Goal: Transaction & Acquisition: Book appointment/travel/reservation

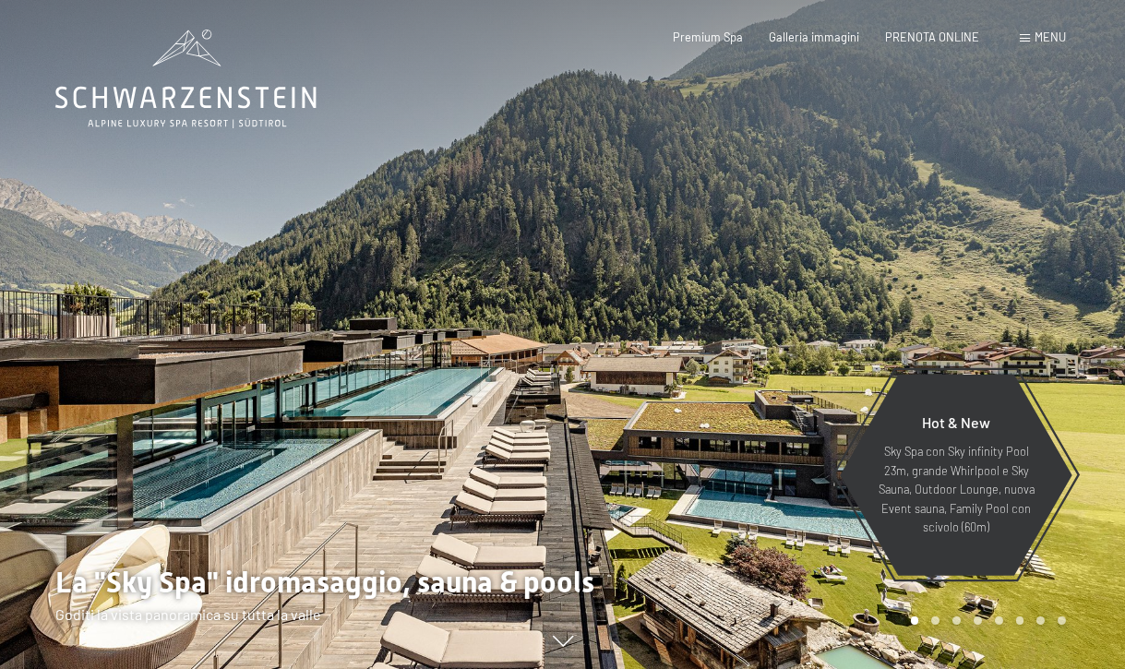
click at [1029, 31] on div "Menu" at bounding box center [1043, 38] width 46 height 17
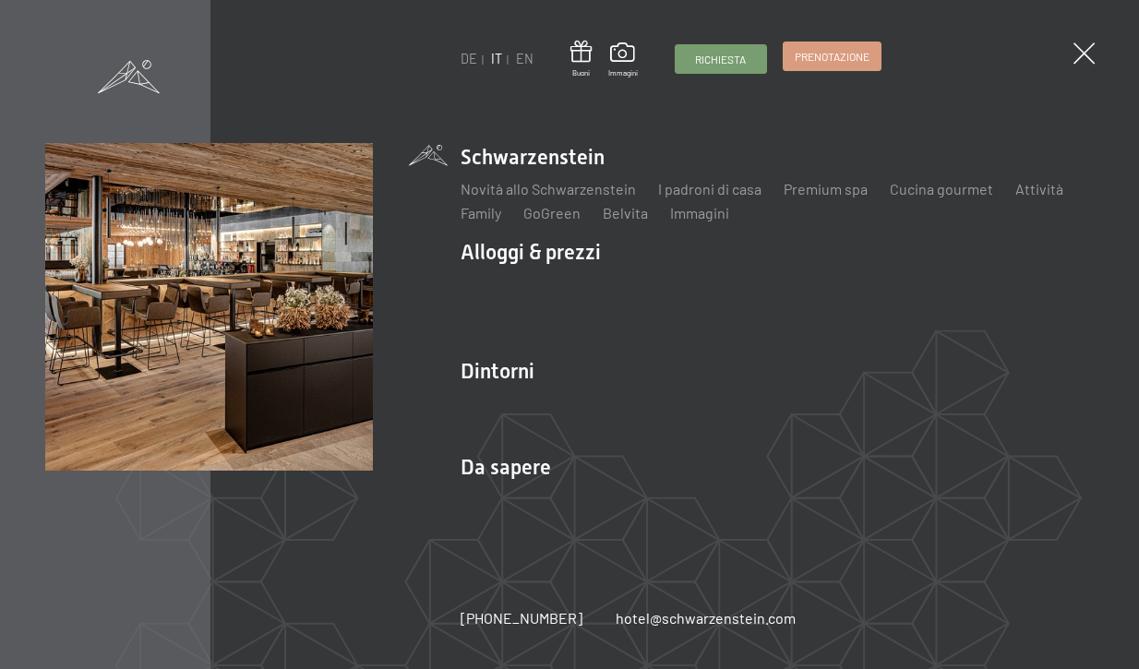
click at [823, 55] on span "Prenotazione" at bounding box center [832, 57] width 75 height 16
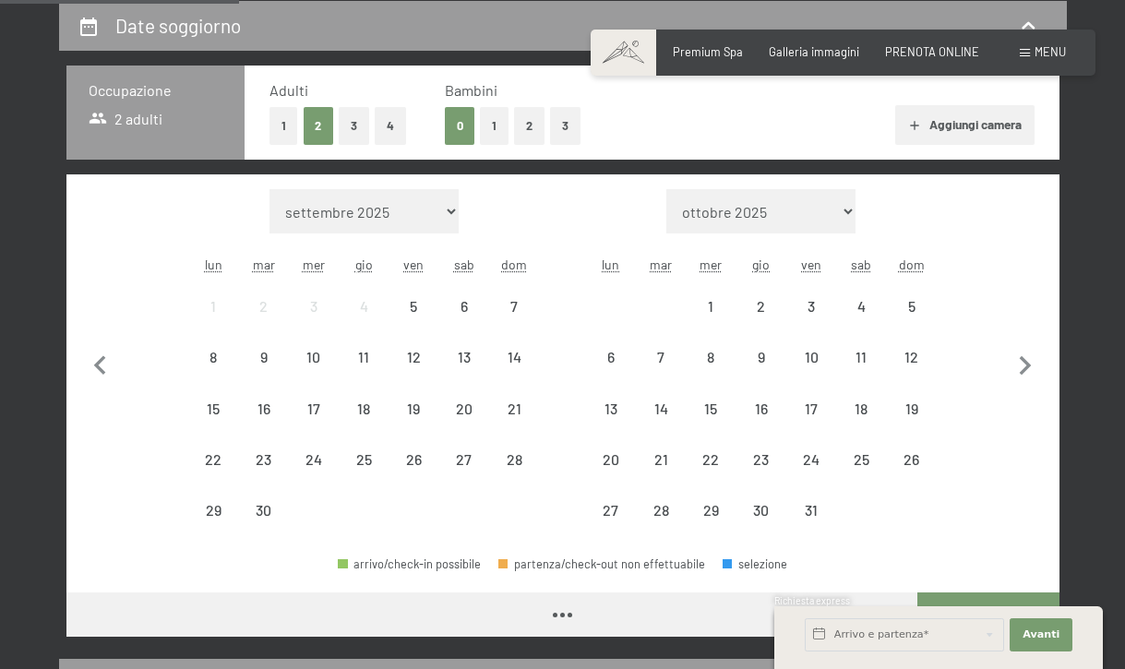
scroll to position [369, 0]
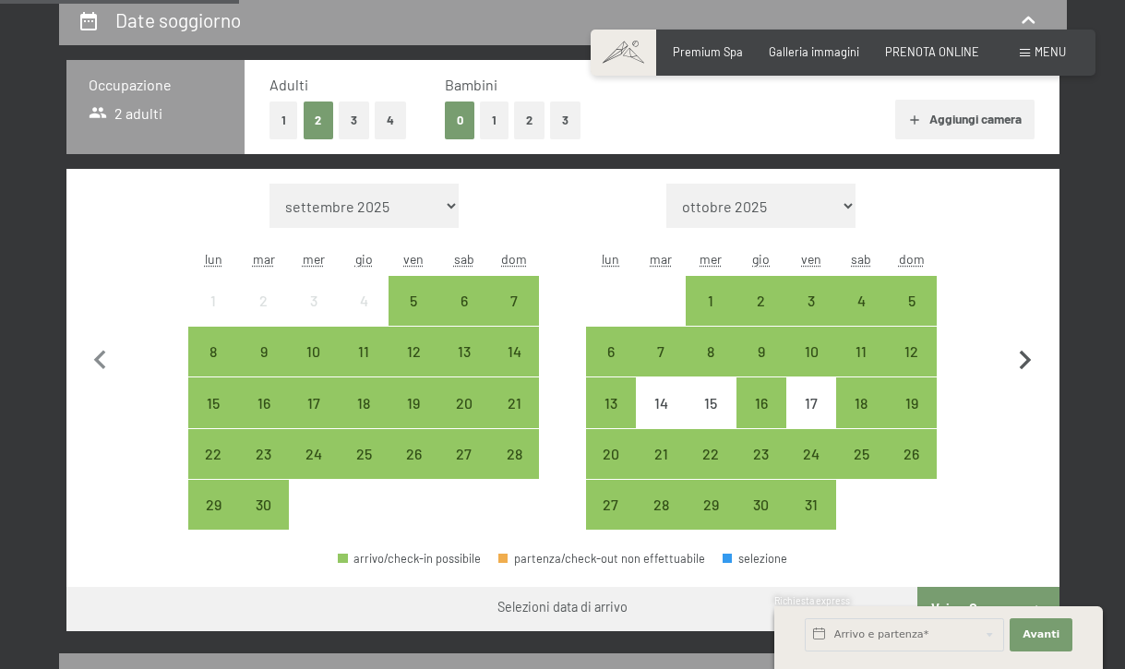
click at [1031, 349] on icon "button" at bounding box center [1025, 361] width 39 height 39
select select "2025-10-01"
select select "2025-11-01"
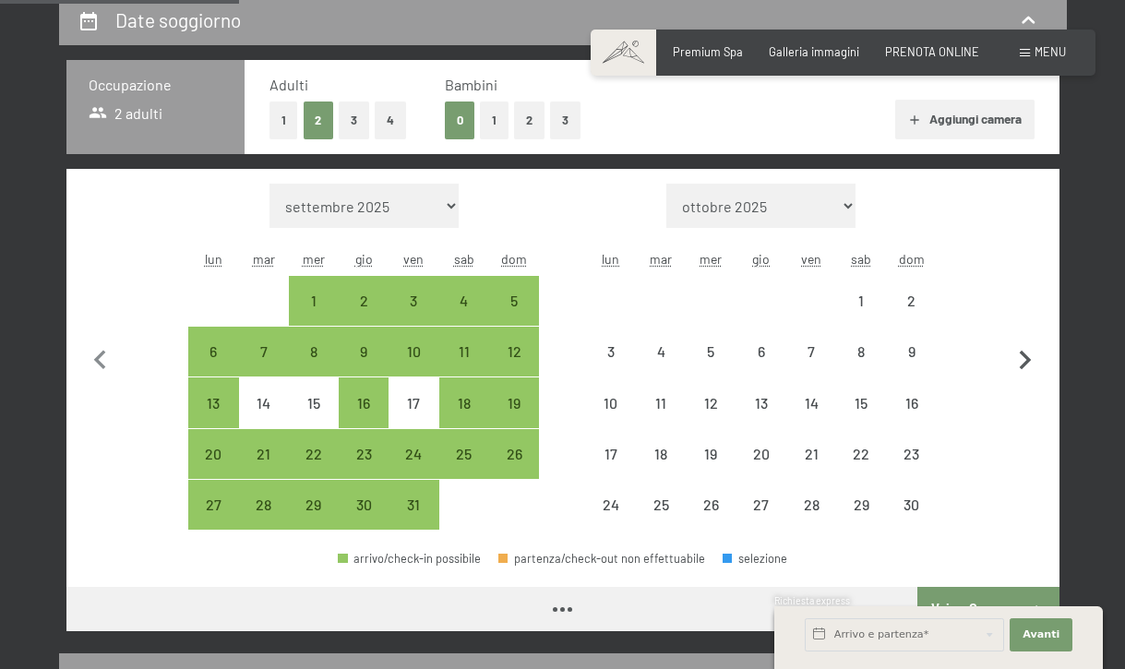
click at [1031, 351] on icon "button" at bounding box center [1025, 361] width 39 height 39
select select "2025-11-01"
select select "2025-12-01"
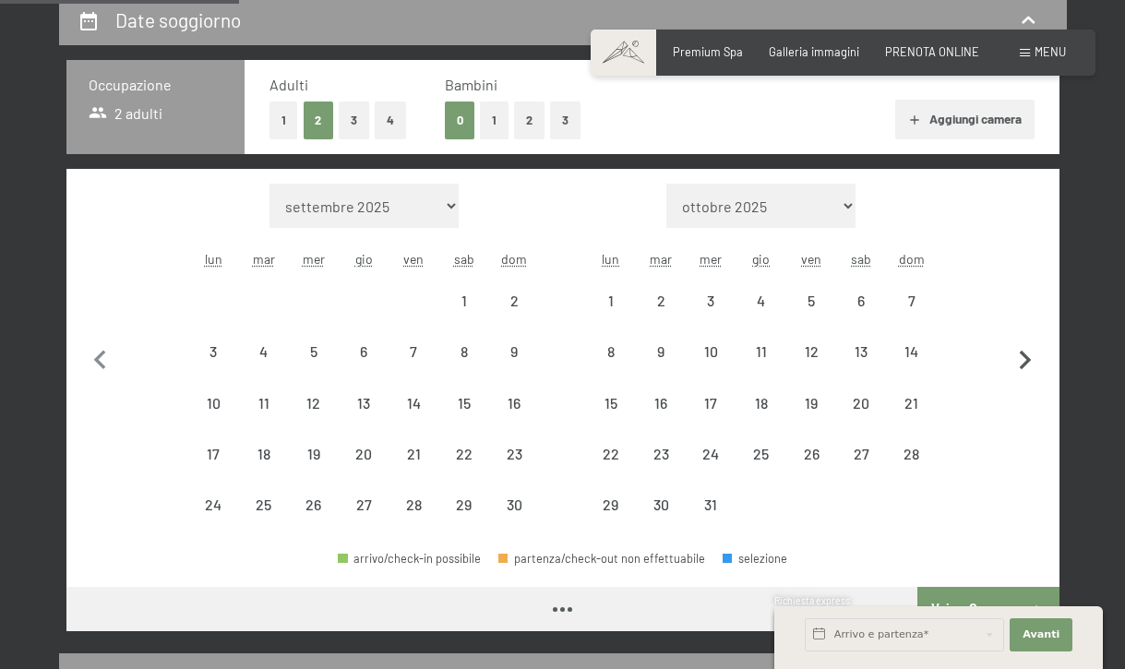
click at [1028, 353] on icon "button" at bounding box center [1025, 361] width 39 height 39
select select "2025-12-01"
select select "2026-01-01"
select select "2025-12-01"
select select "2026-01-01"
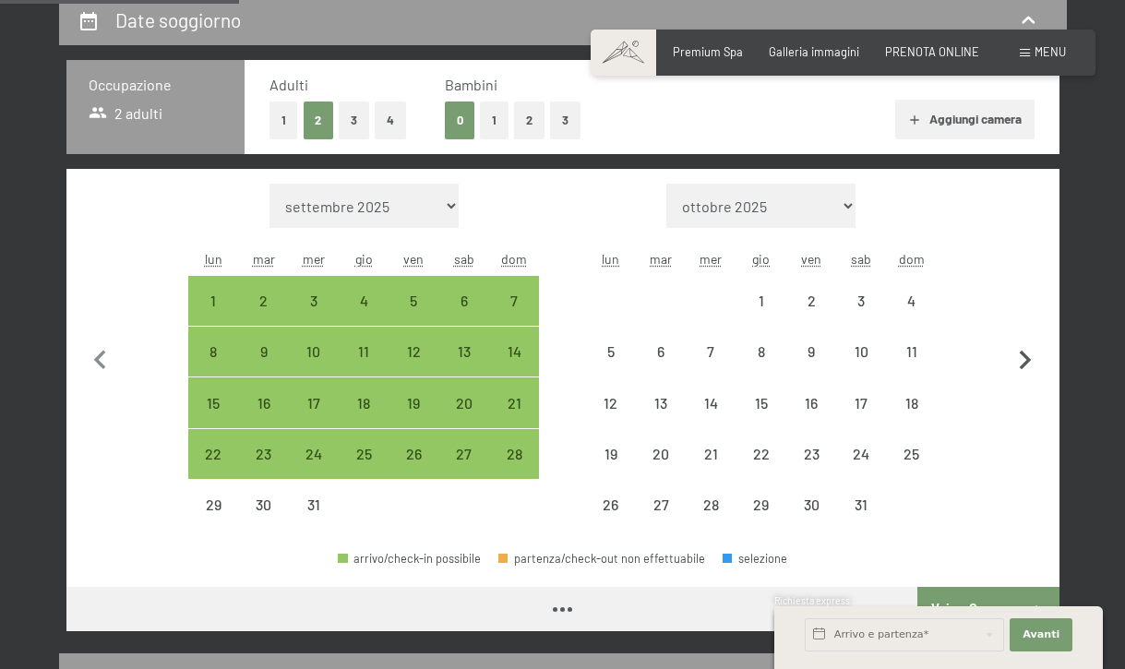
select select "2025-12-01"
select select "2026-01-01"
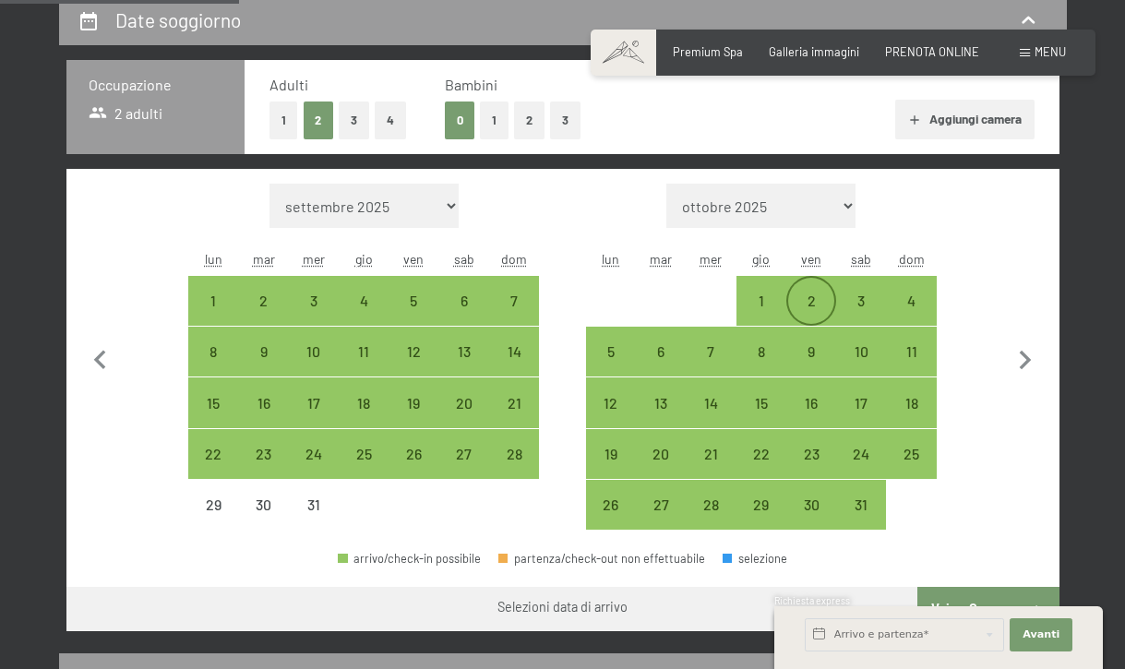
click at [807, 308] on div "2" at bounding box center [811, 317] width 46 height 46
select select "2025-12-01"
select select "2026-01-01"
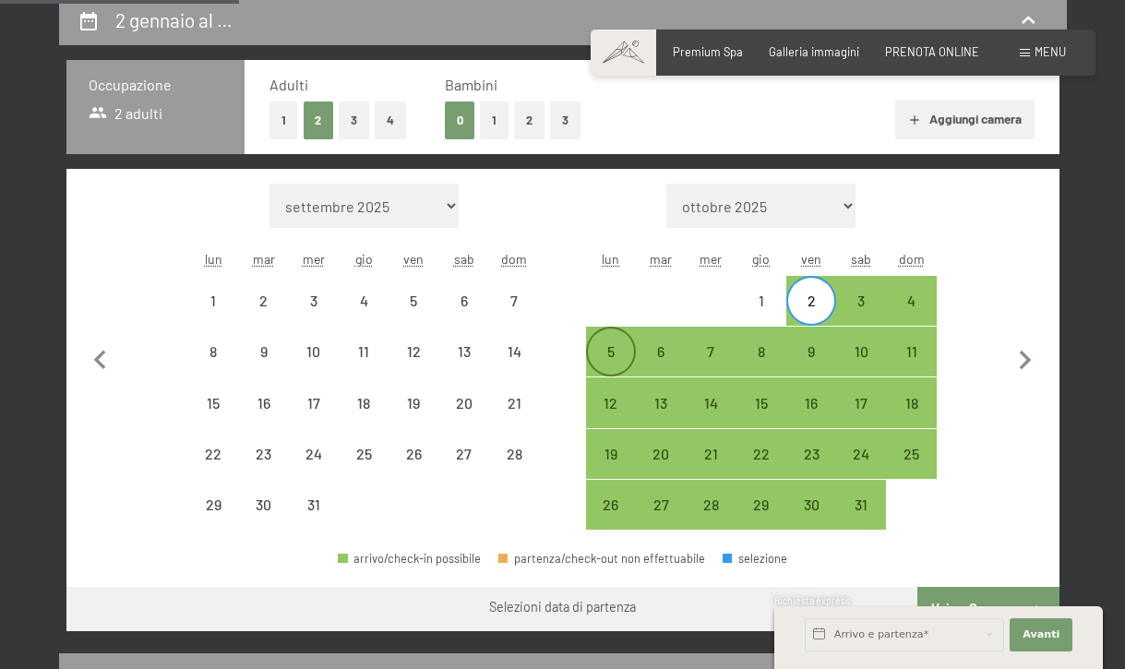
click at [611, 360] on div "5" at bounding box center [611, 367] width 46 height 46
select select "2025-12-01"
select select "2026-01-01"
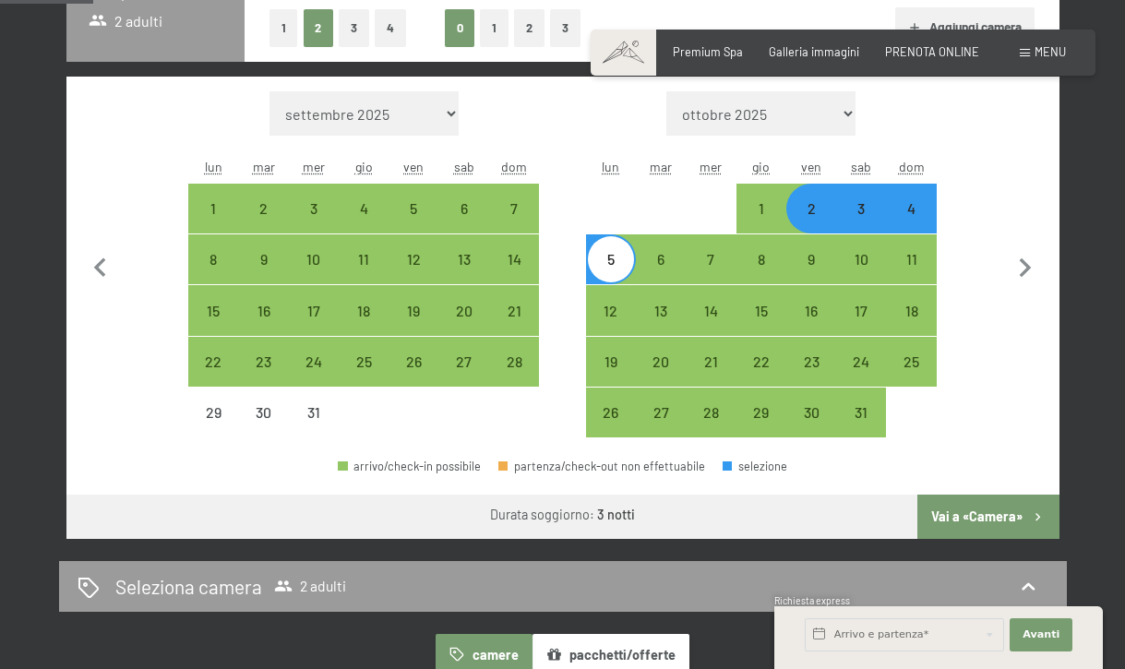
click at [971, 522] on button "Vai a «Camera»" at bounding box center [988, 517] width 141 height 44
select select "2025-12-01"
select select "2026-01-01"
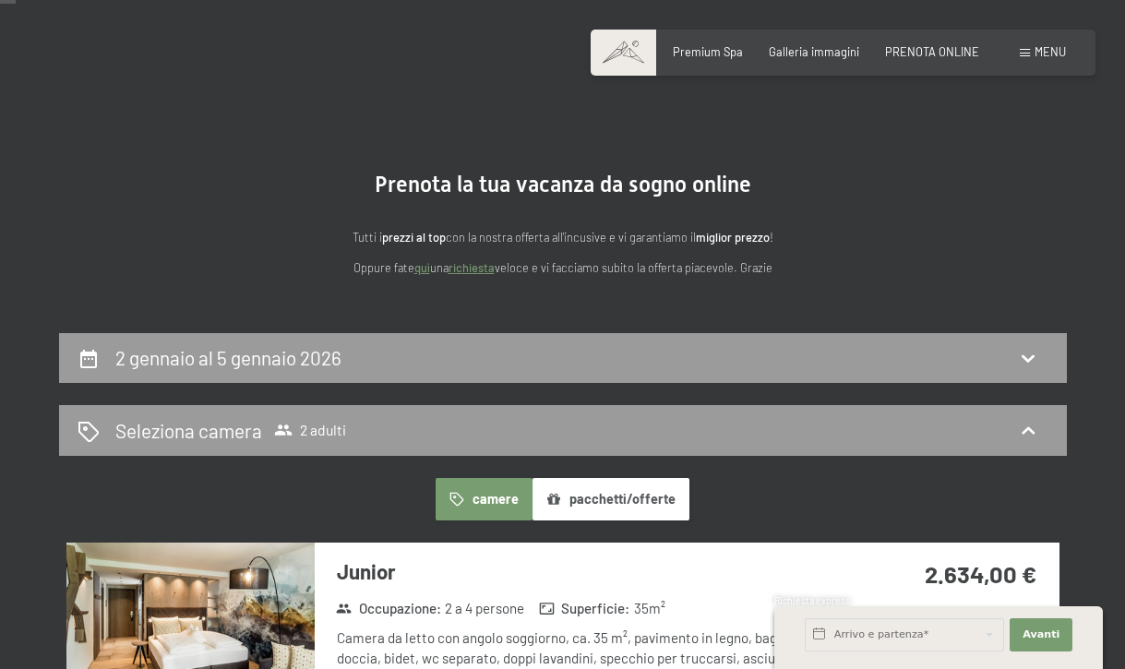
scroll to position [0, 0]
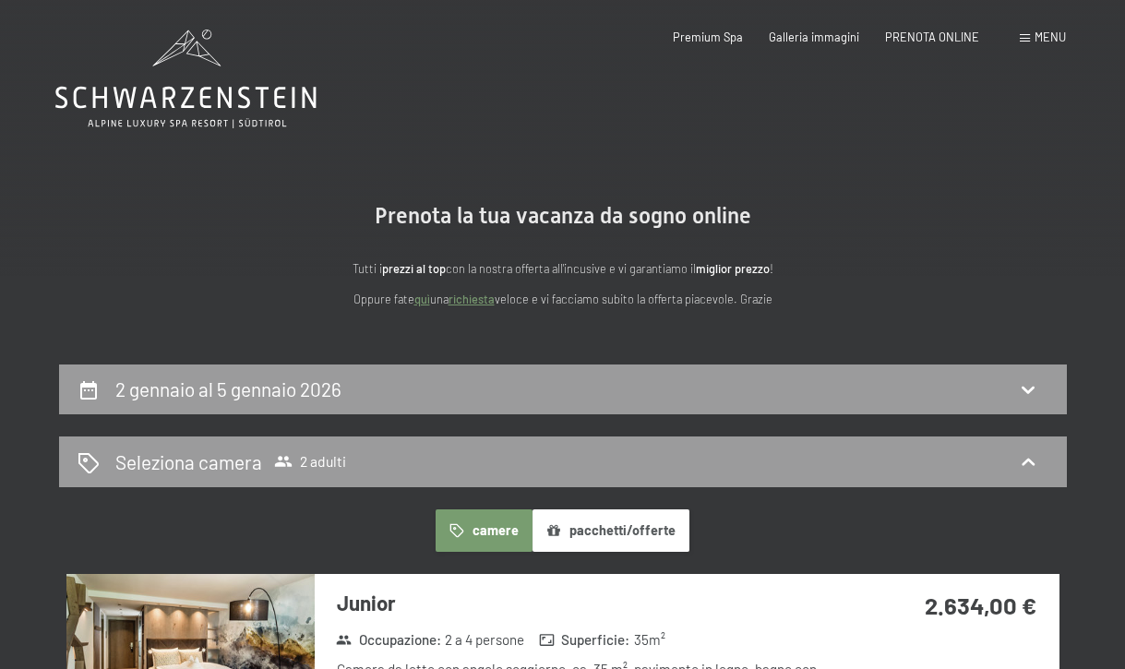
click at [271, 92] on icon at bounding box center [185, 79] width 261 height 99
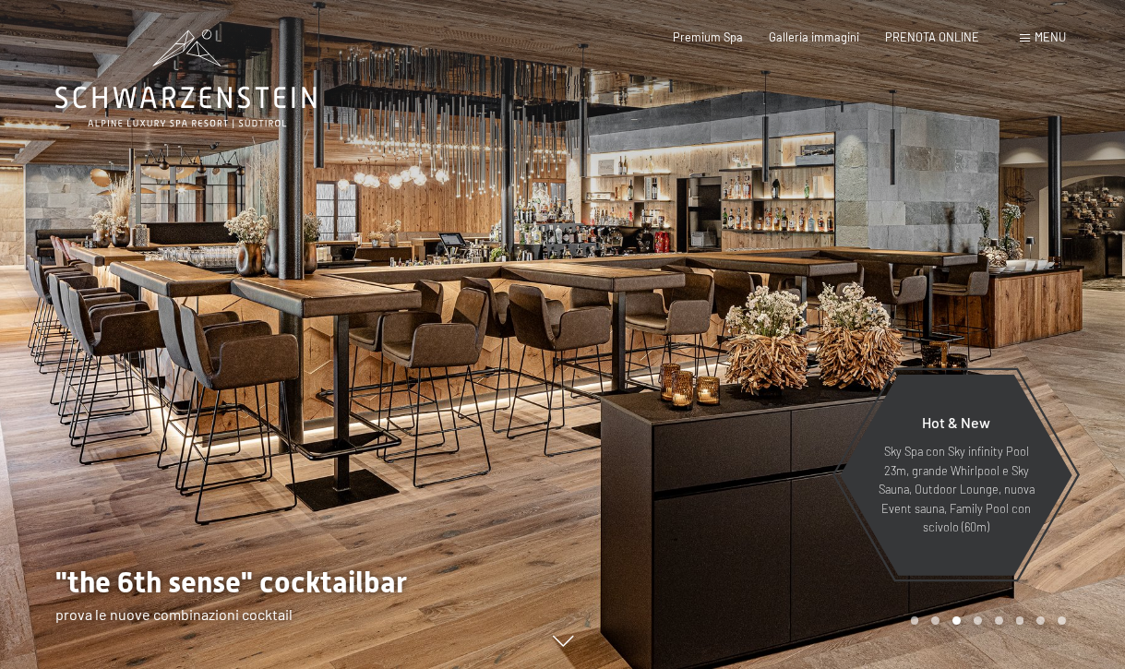
click at [1066, 42] on div "Prenotazione Richiesta Premium Spa Galleria immagini PRENOTA ONLINE Menu DE IT …" at bounding box center [843, 38] width 446 height 17
click at [1051, 36] on span "Menu" at bounding box center [1050, 37] width 31 height 15
